Goal: Navigation & Orientation: Find specific page/section

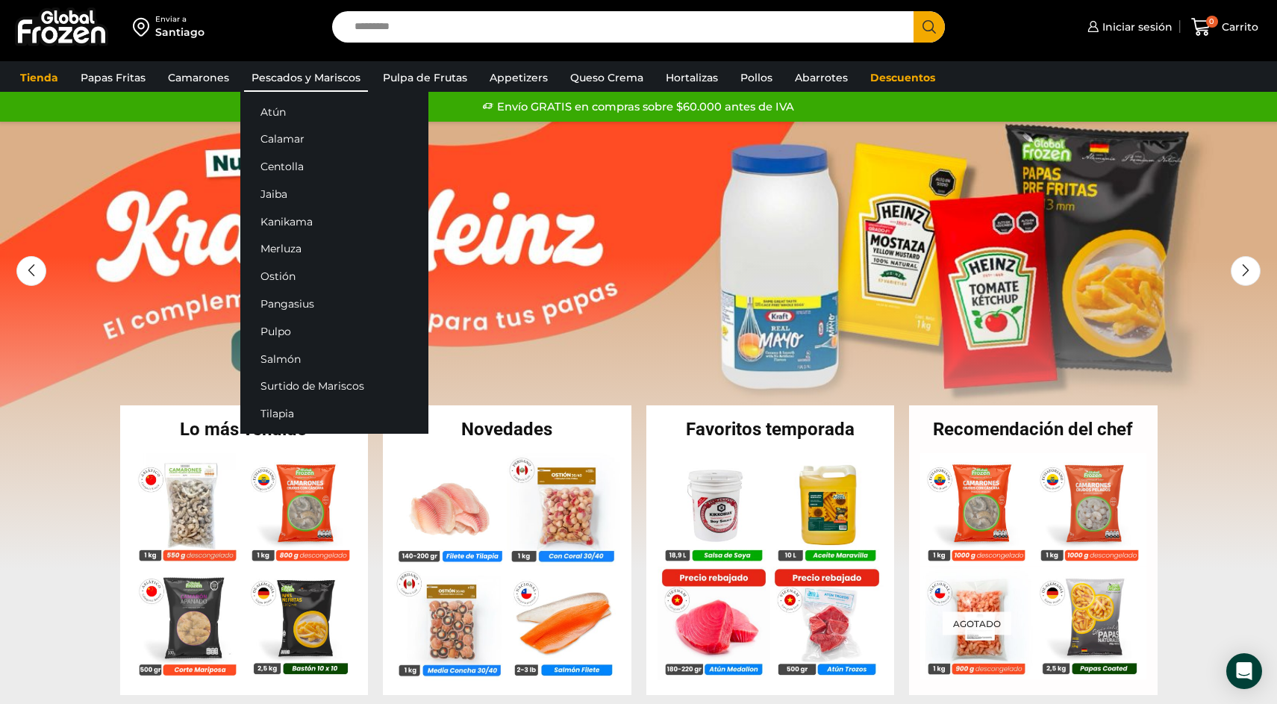
click at [288, 78] on link "Pescados y Mariscos" at bounding box center [306, 77] width 124 height 28
click at [279, 107] on link "Atún" at bounding box center [334, 112] width 188 height 28
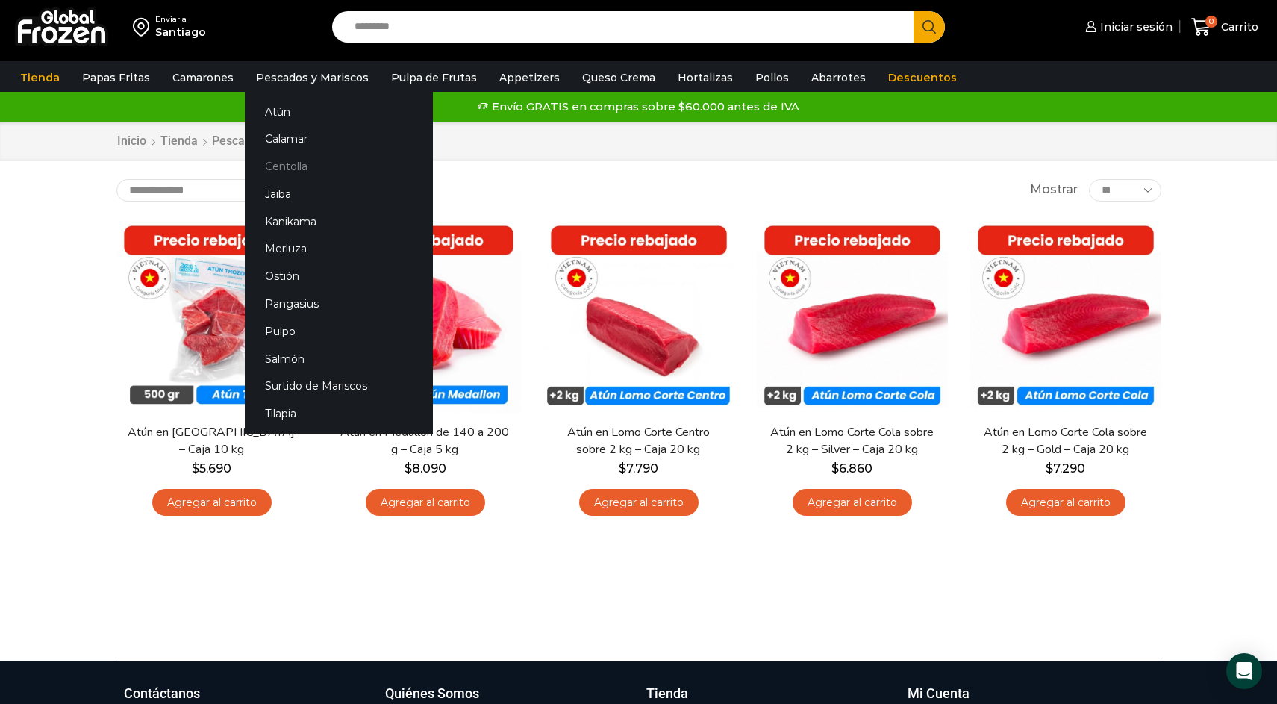
click at [295, 162] on link "Centolla" at bounding box center [339, 167] width 188 height 28
